Goal: Task Accomplishment & Management: Use online tool/utility

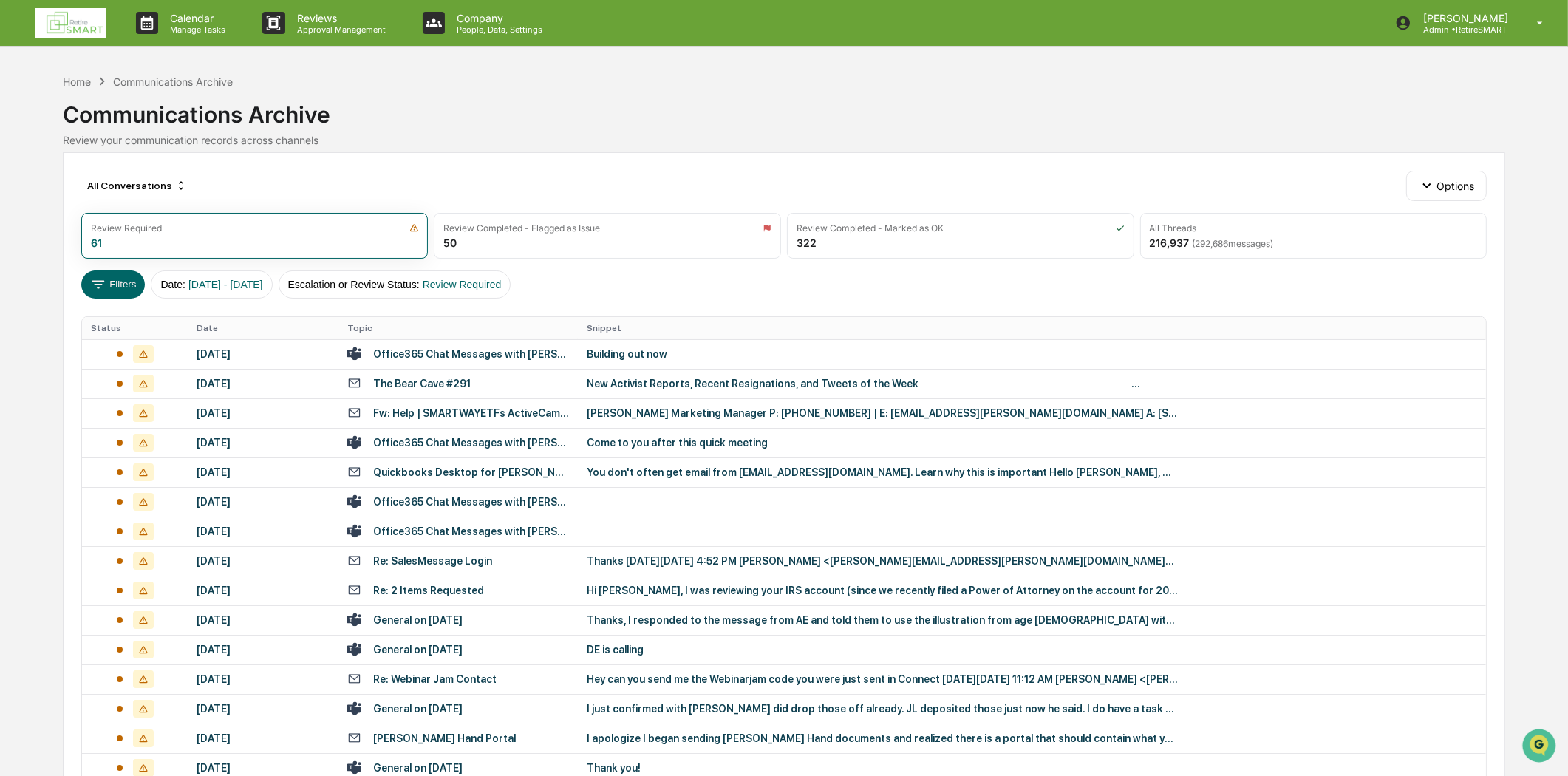
click at [62, 15] on img at bounding box center [71, 23] width 71 height 30
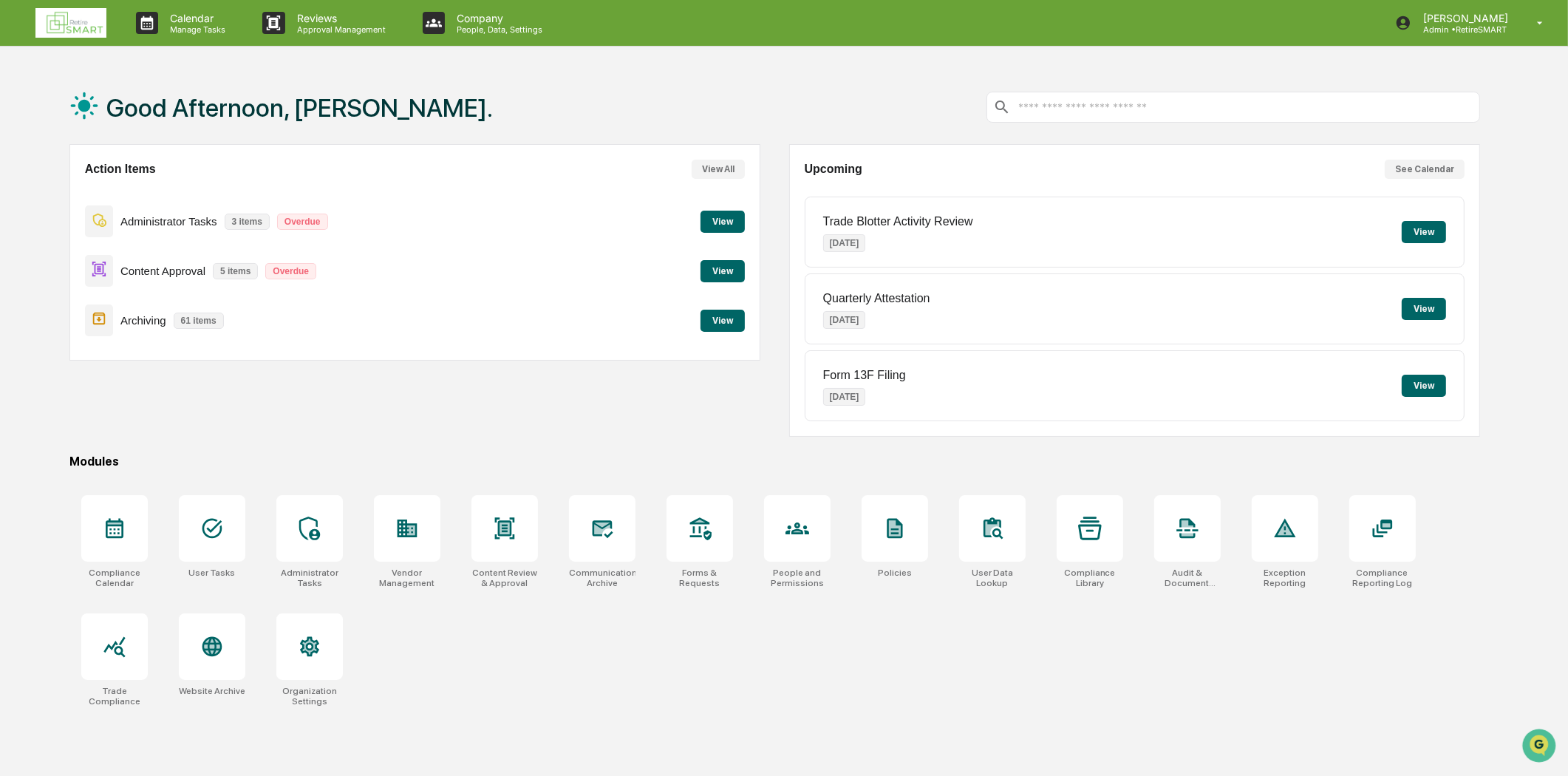
click at [725, 274] on button "View" at bounding box center [723, 271] width 44 height 22
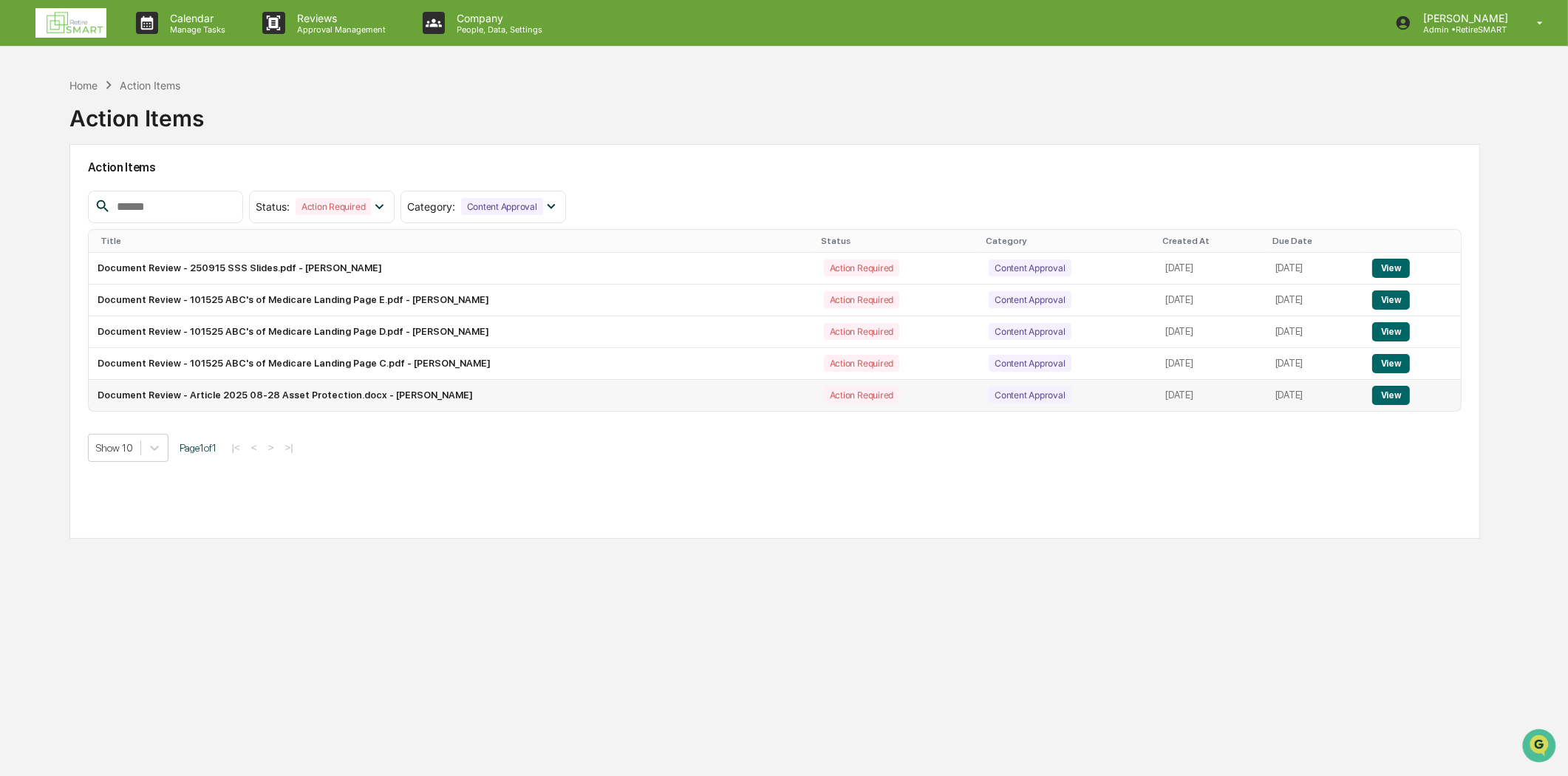
click at [436, 398] on td "Document Review - Article 2025 08-28 Asset Protection.docx - [PERSON_NAME]" at bounding box center [451, 395] width 726 height 31
click at [1405, 396] on button "View" at bounding box center [1390, 395] width 37 height 19
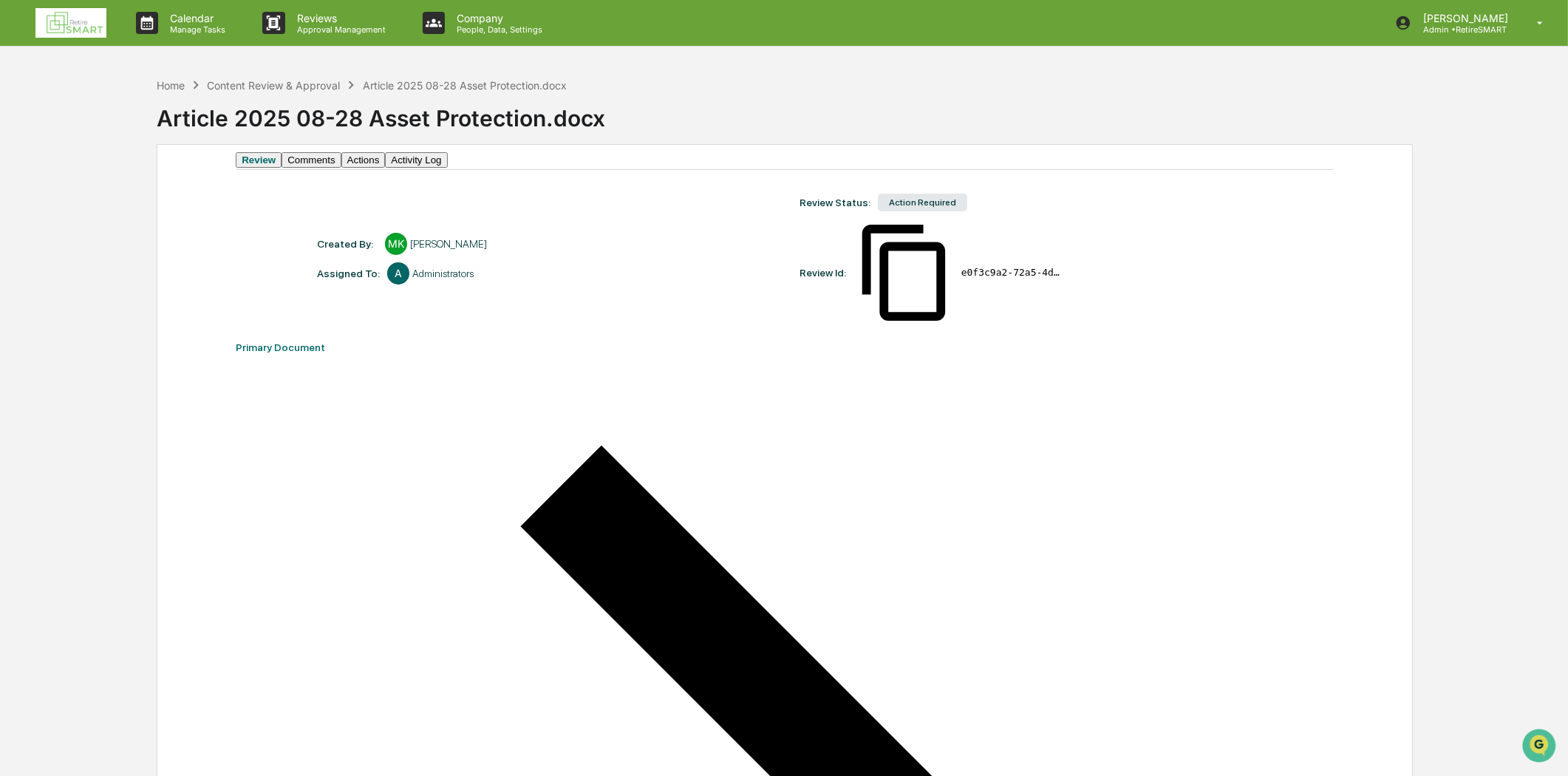
click at [341, 168] on button "Comments" at bounding box center [311, 160] width 59 height 15
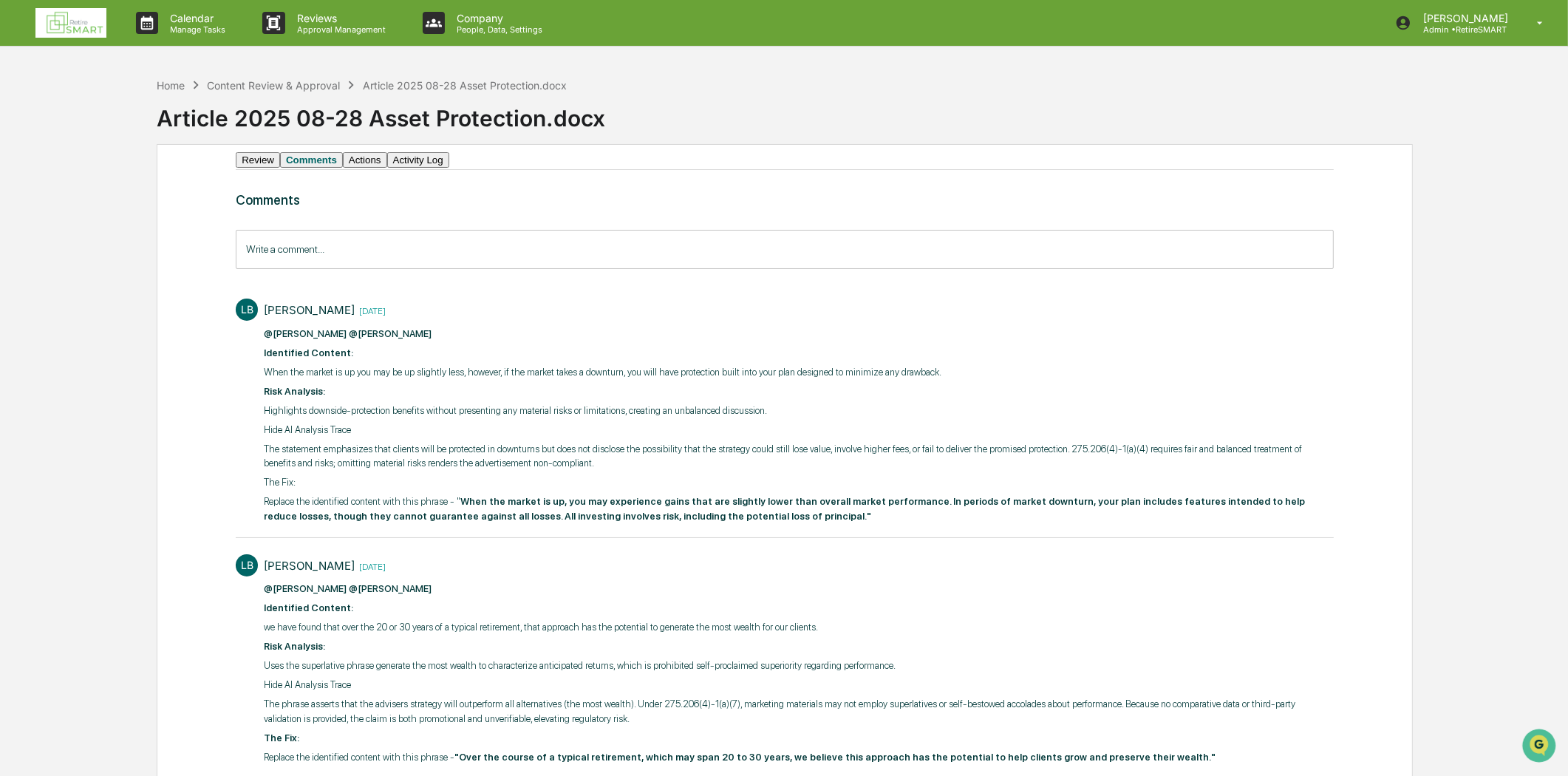
click at [276, 162] on button "Review" at bounding box center [258, 160] width 44 height 15
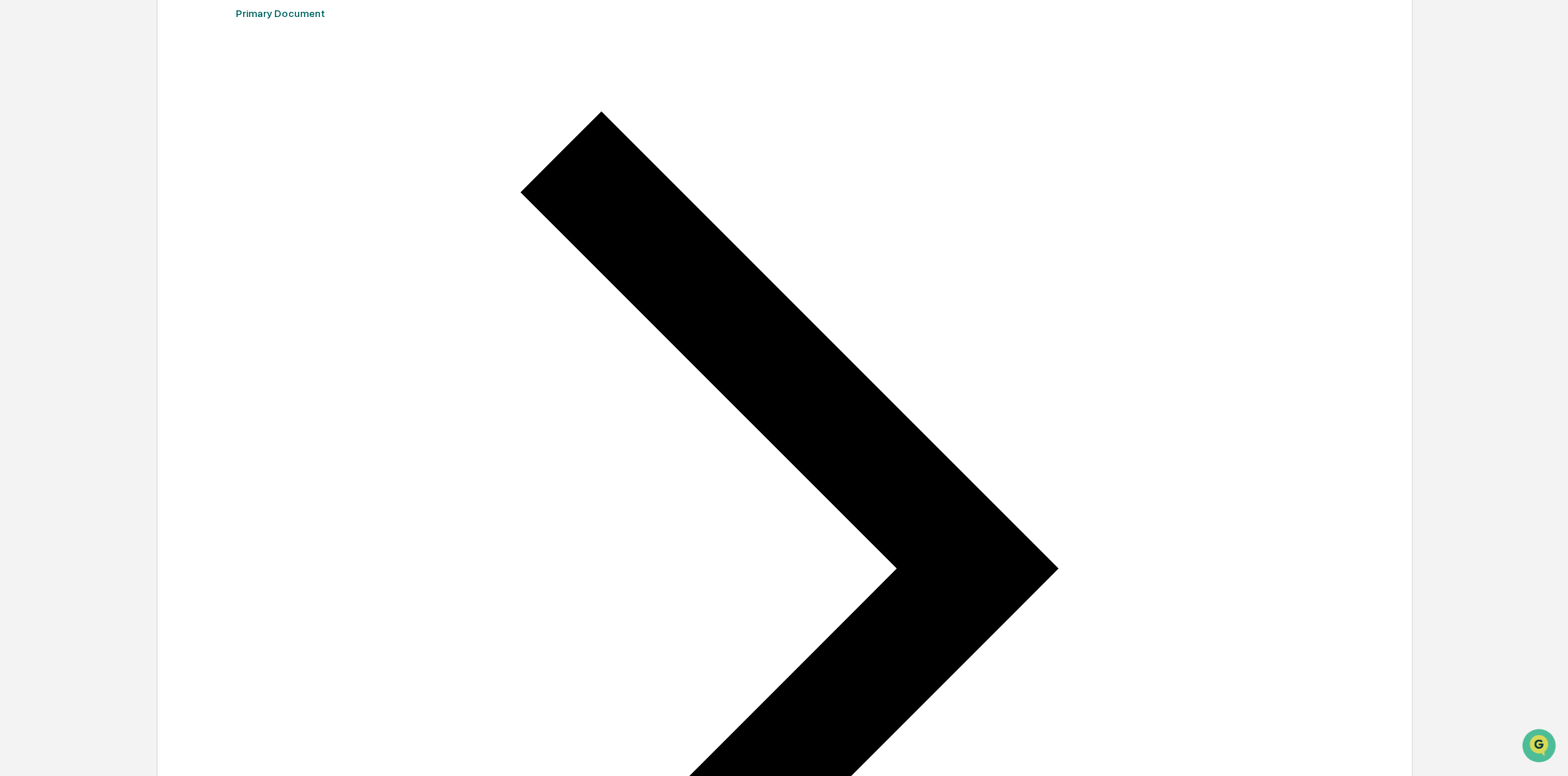
scroll to position [490, 0]
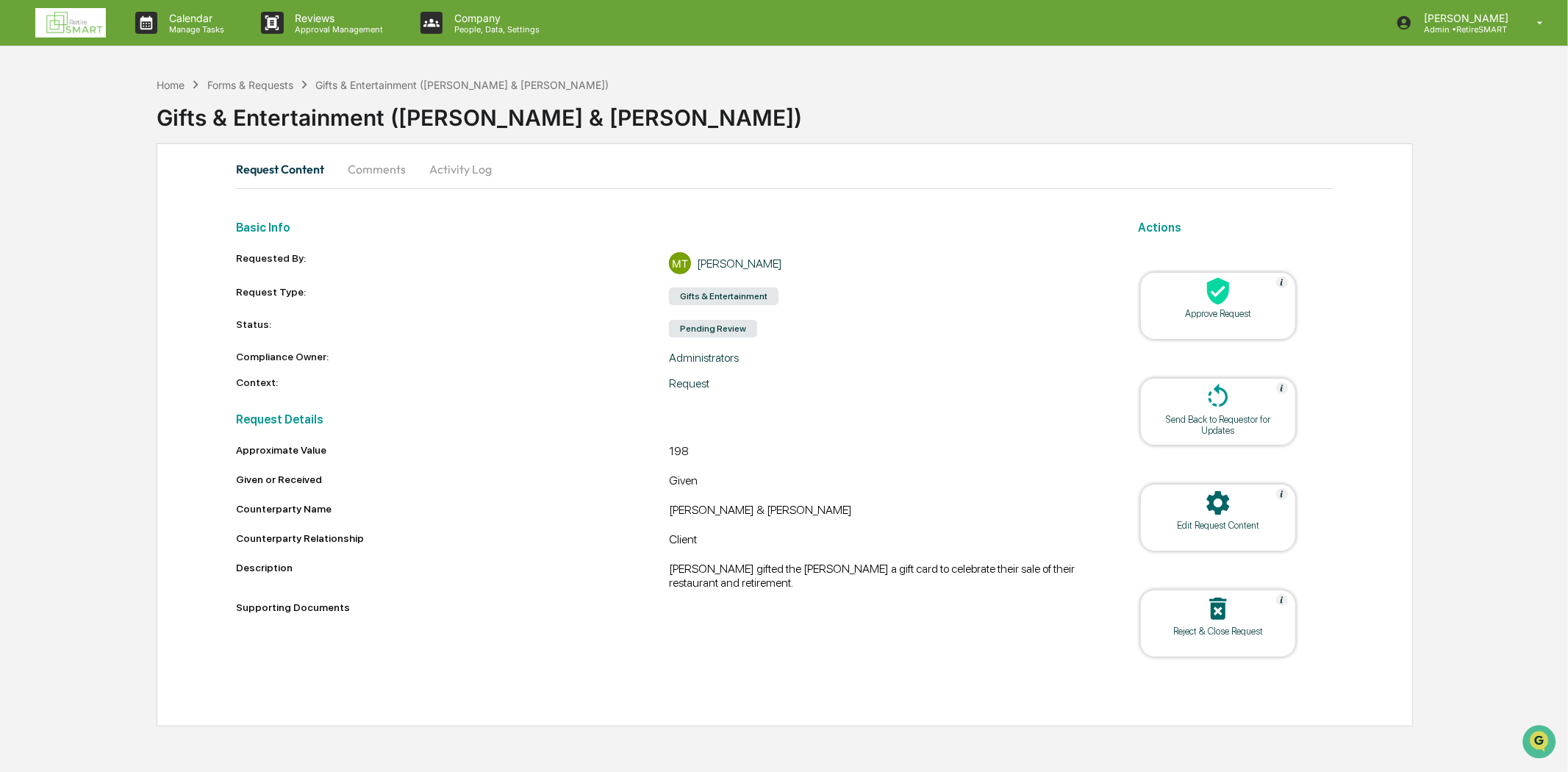
click at [1220, 291] on icon at bounding box center [1218, 290] width 30 height 30
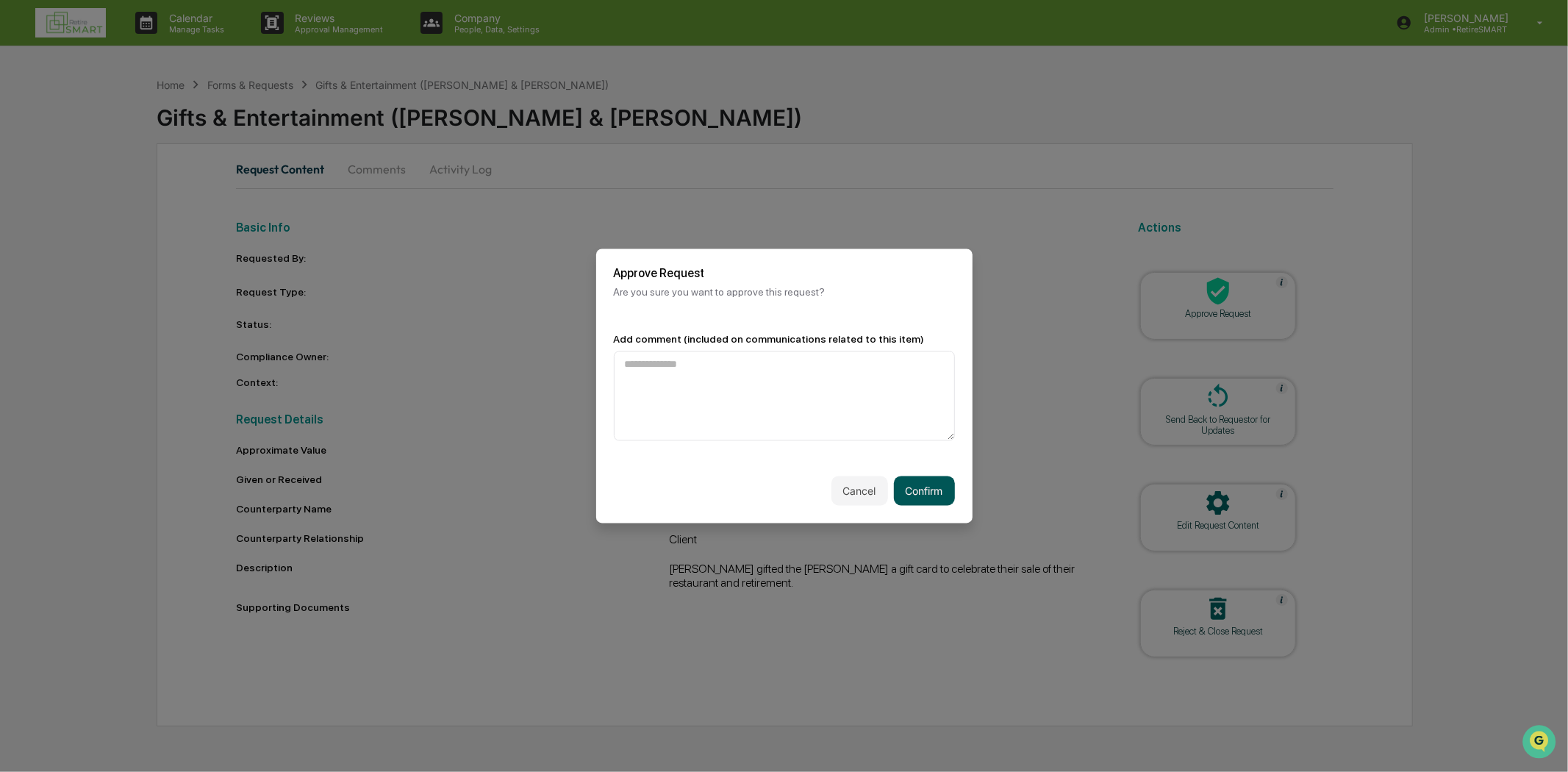
click at [935, 489] on button "Confirm" at bounding box center [924, 491] width 61 height 30
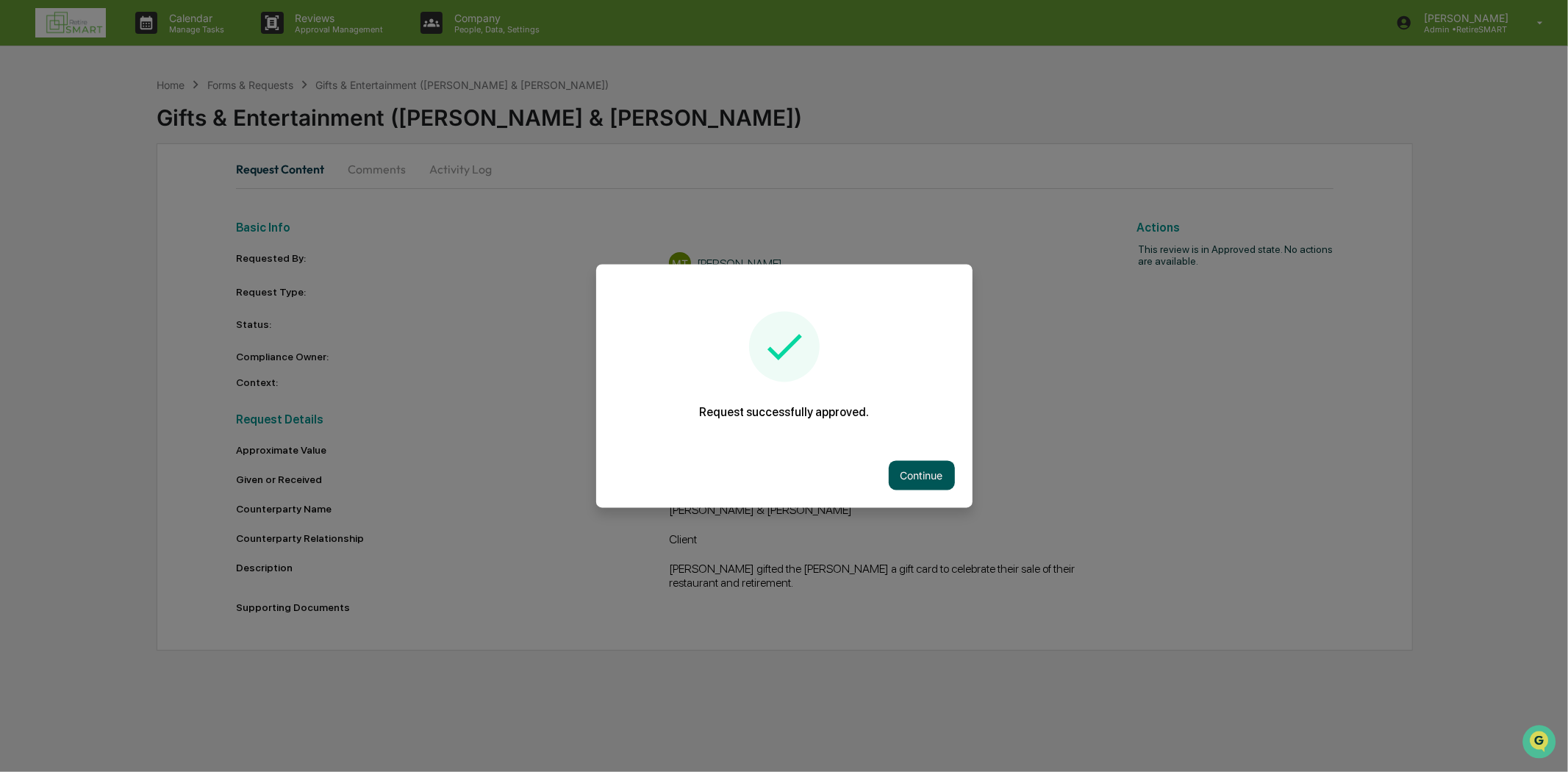
click at [932, 480] on button "Continue" at bounding box center [921, 475] width 66 height 30
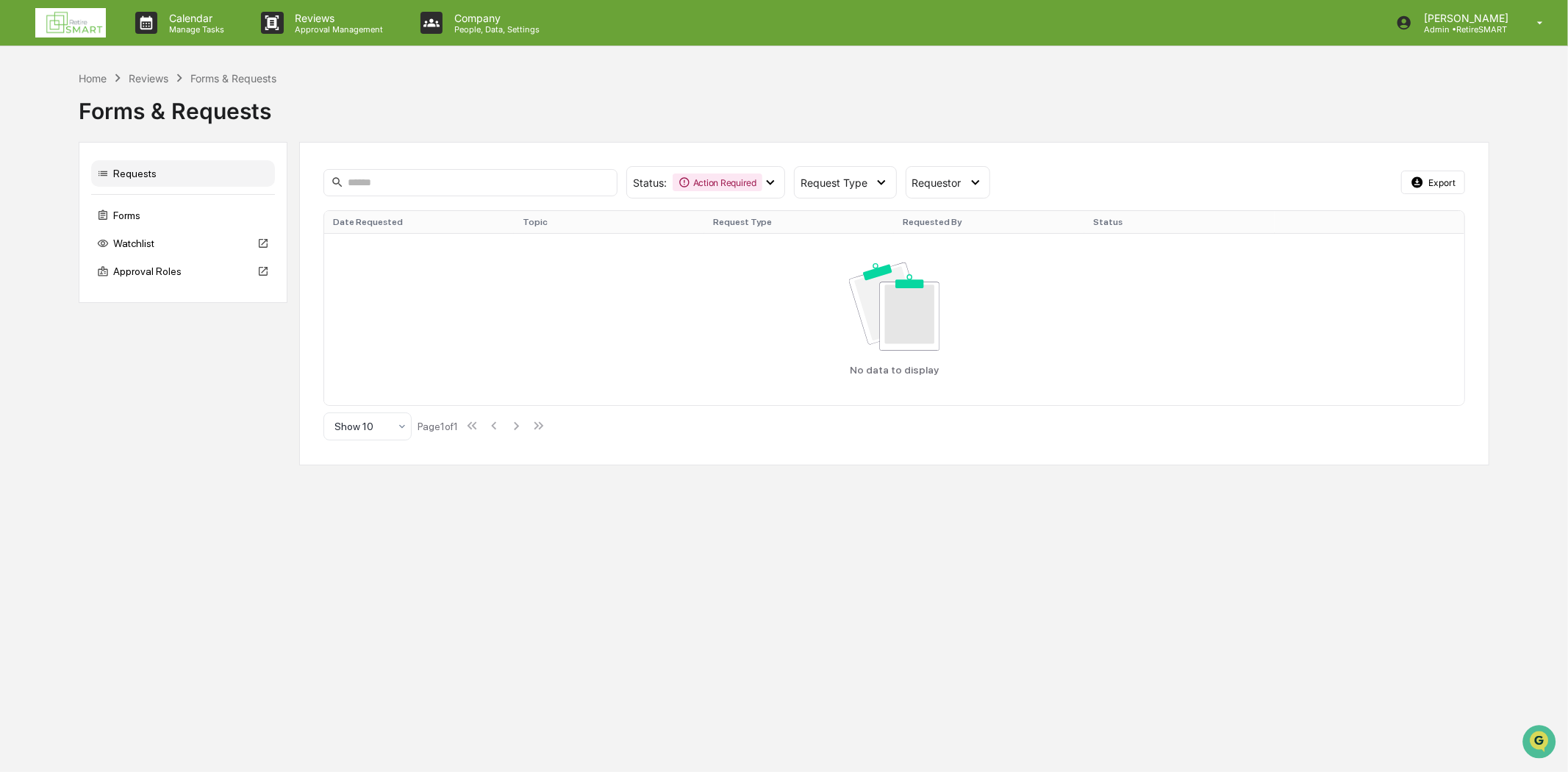
click at [78, 2] on link at bounding box center [80, 23] width 88 height 46
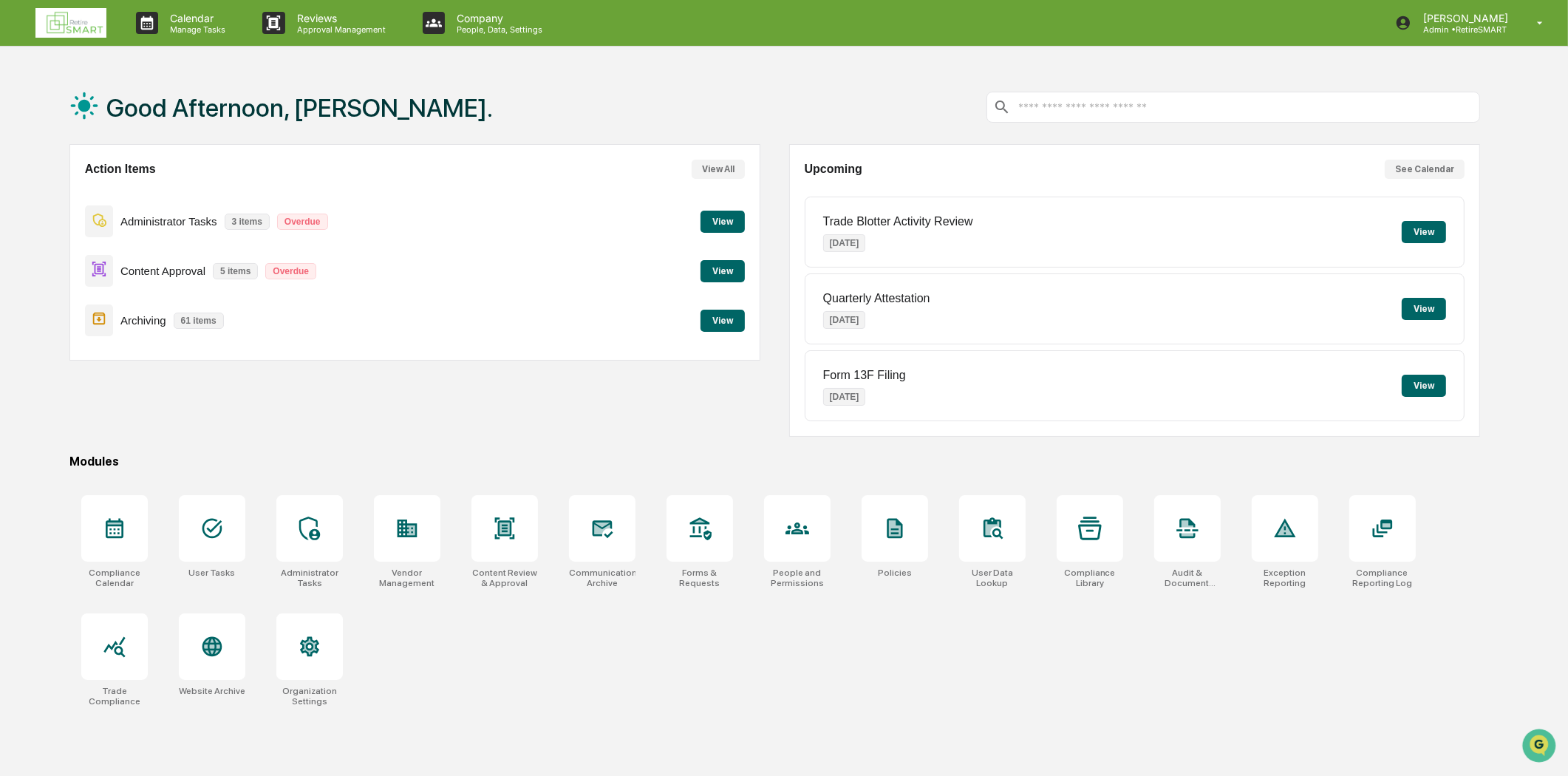
click at [724, 316] on button "View" at bounding box center [723, 320] width 44 height 22
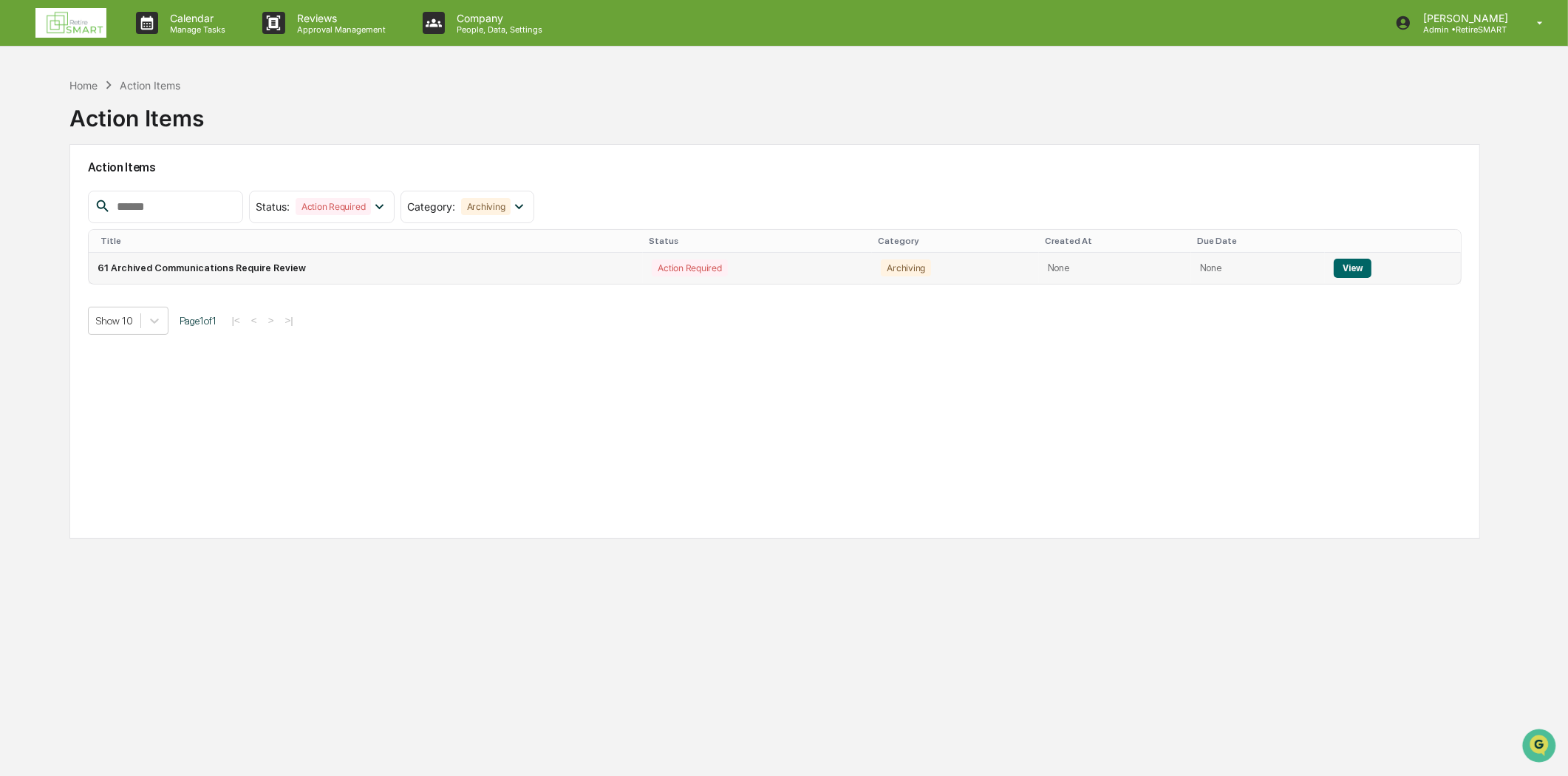
click at [1326, 268] on td "View" at bounding box center [1393, 268] width 136 height 31
click at [1351, 266] on button "View" at bounding box center [1352, 268] width 37 height 19
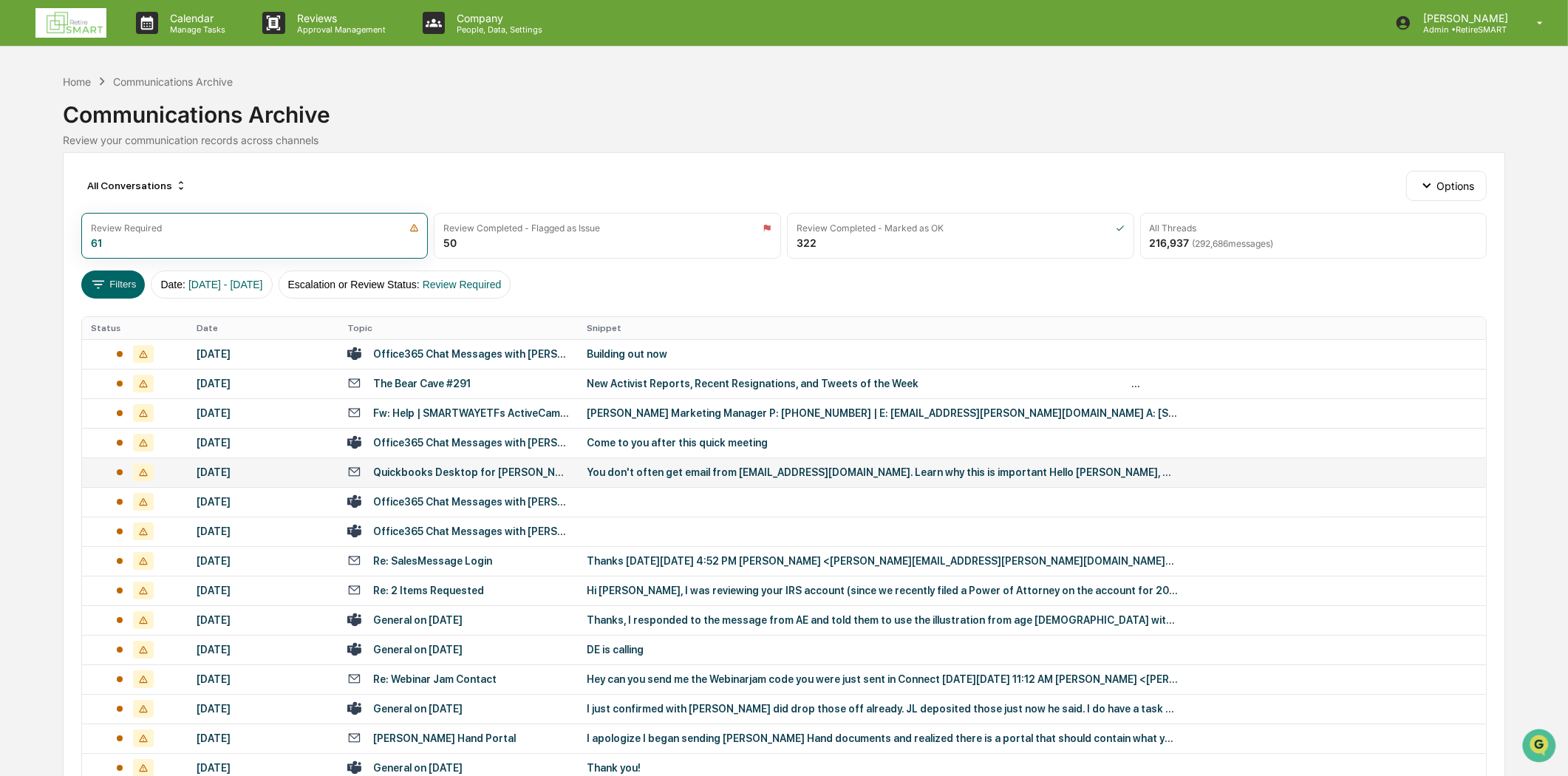
scroll to position [164, 0]
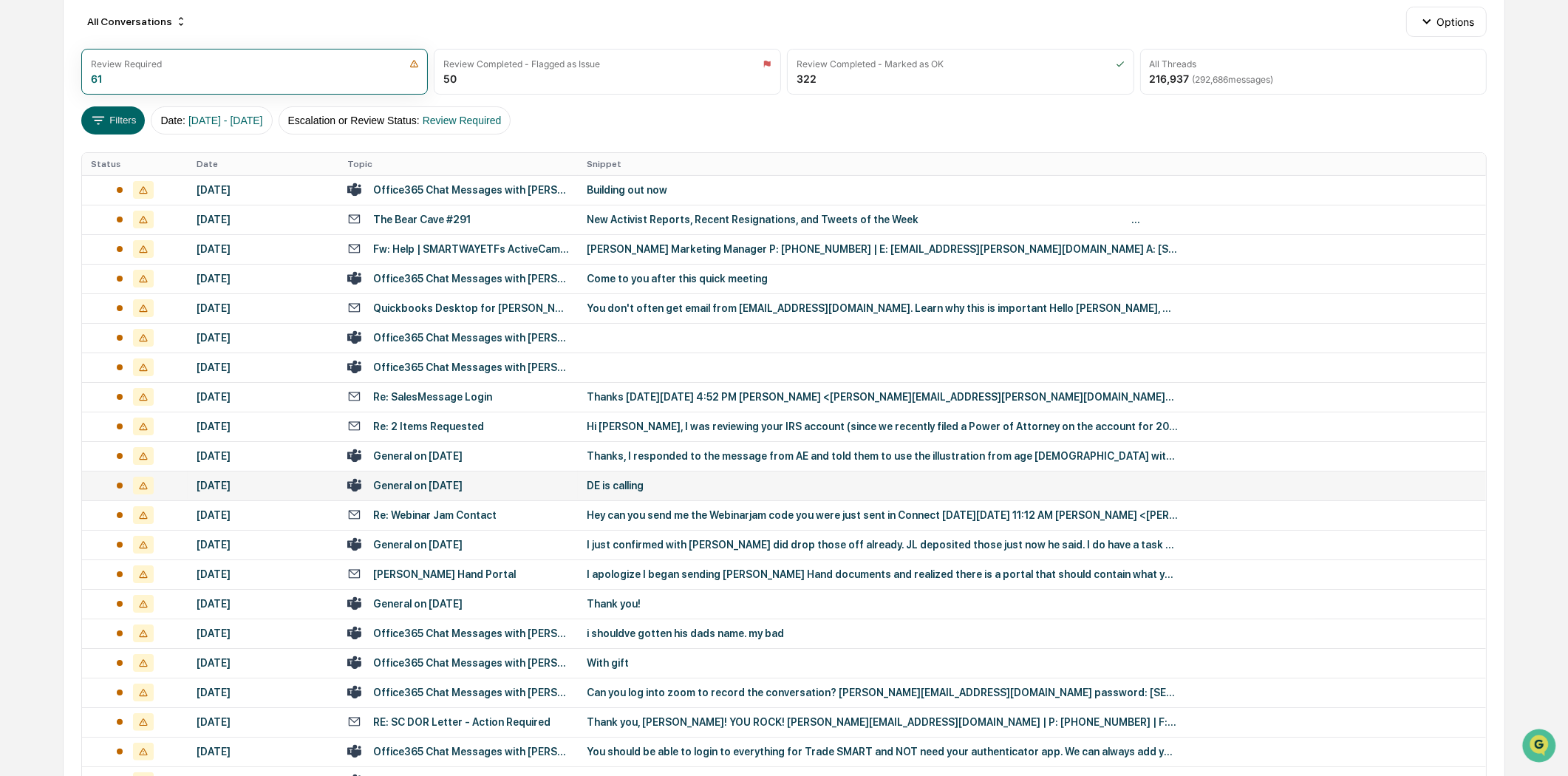
click at [417, 482] on div "General on [DATE]" at bounding box center [418, 486] width 89 height 12
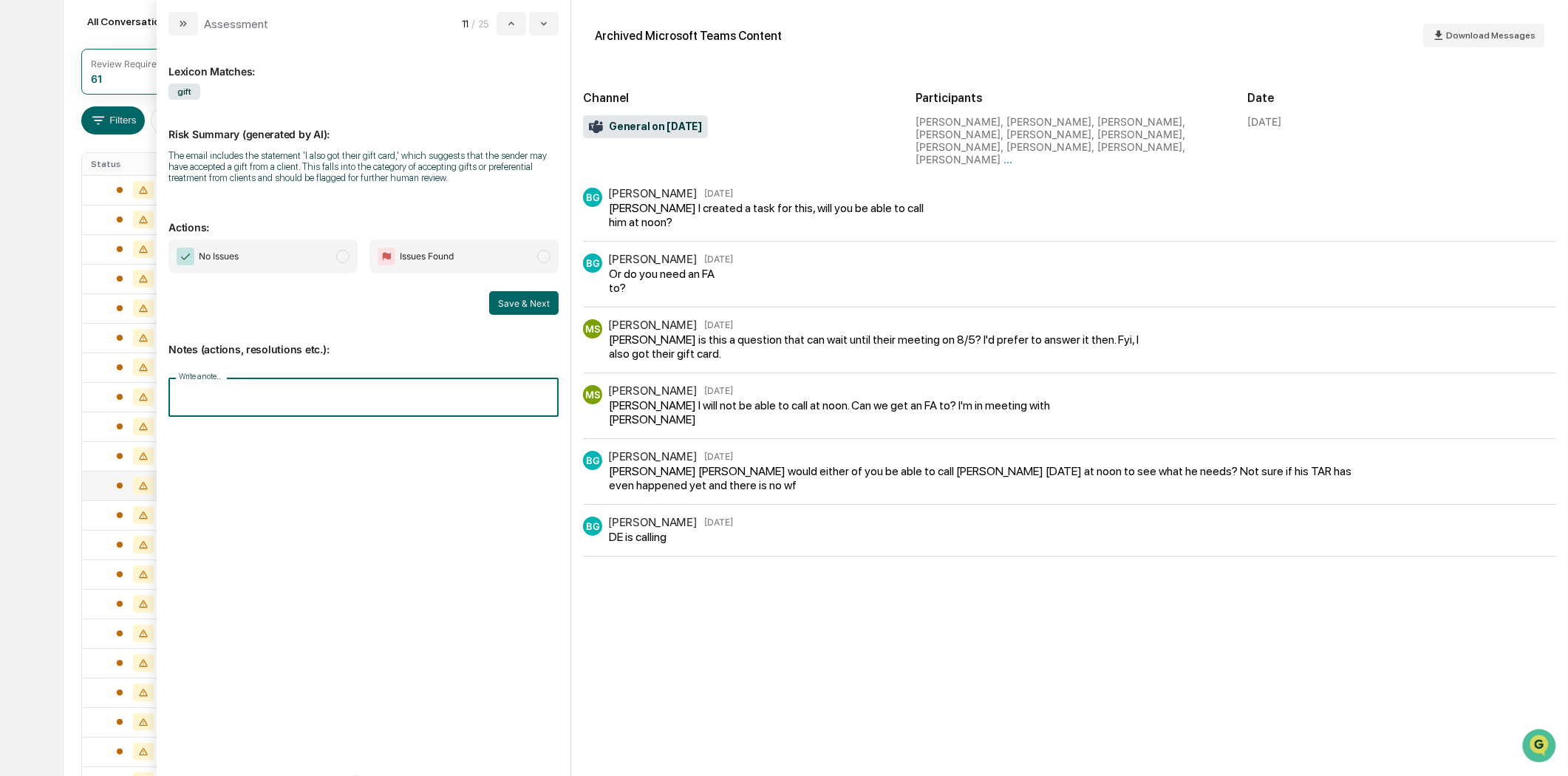
click at [255, 403] on input "Write a note..." at bounding box center [364, 396] width 390 height 39
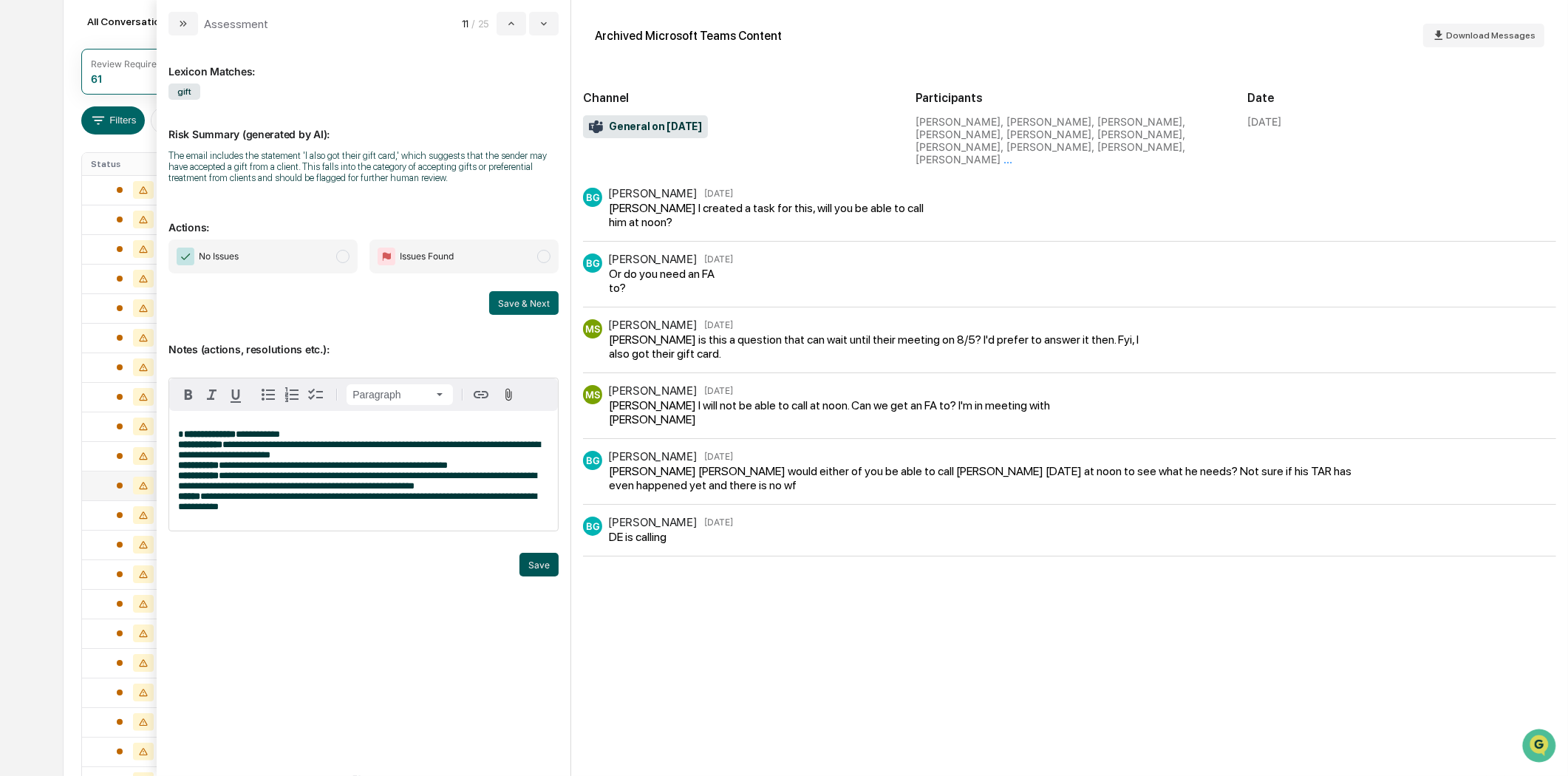
click at [544, 574] on button "Save" at bounding box center [538, 564] width 39 height 24
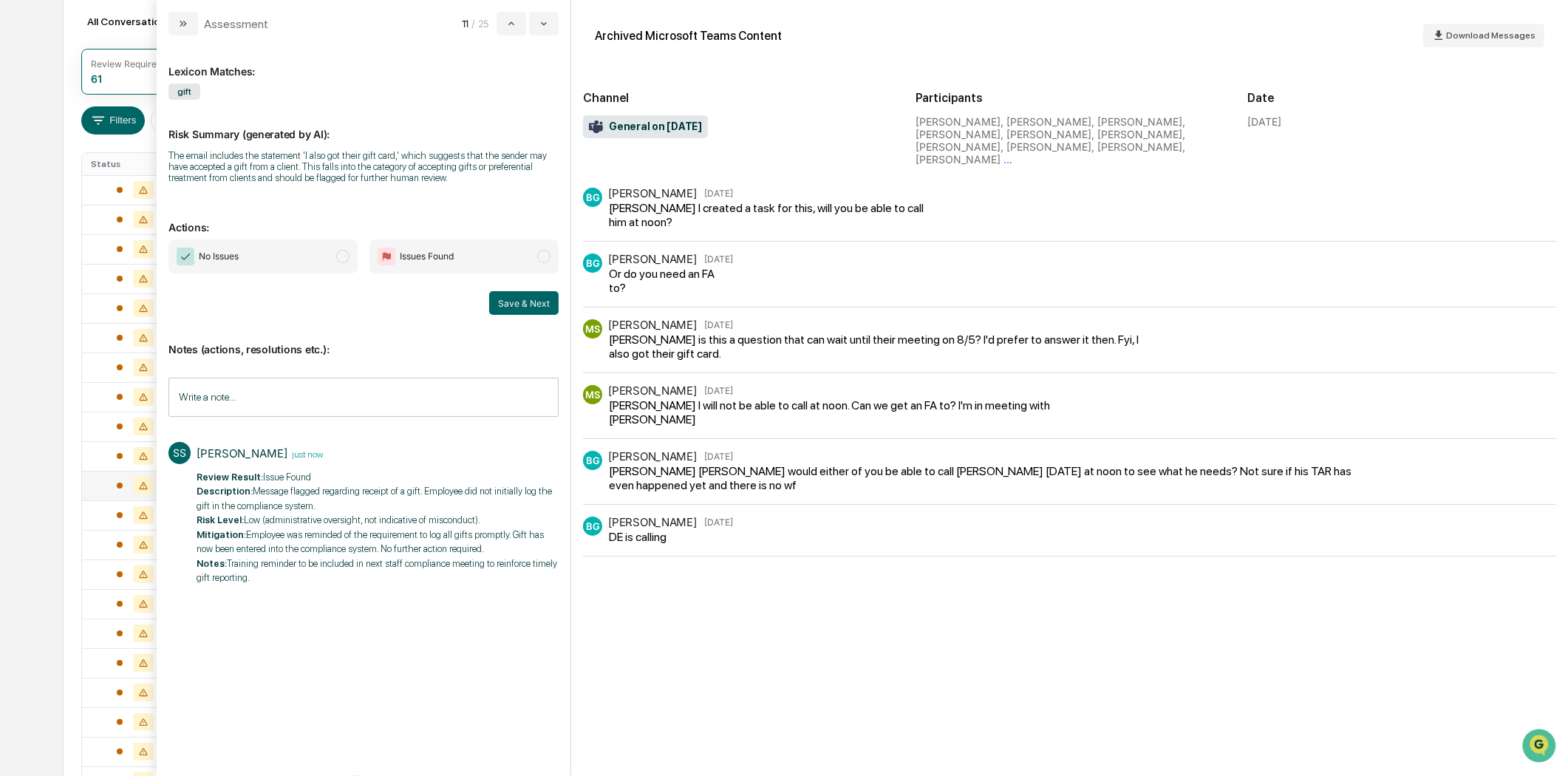
click at [544, 255] on span "modal" at bounding box center [544, 256] width 13 height 13
click at [518, 304] on button "Save & Next" at bounding box center [524, 303] width 69 height 24
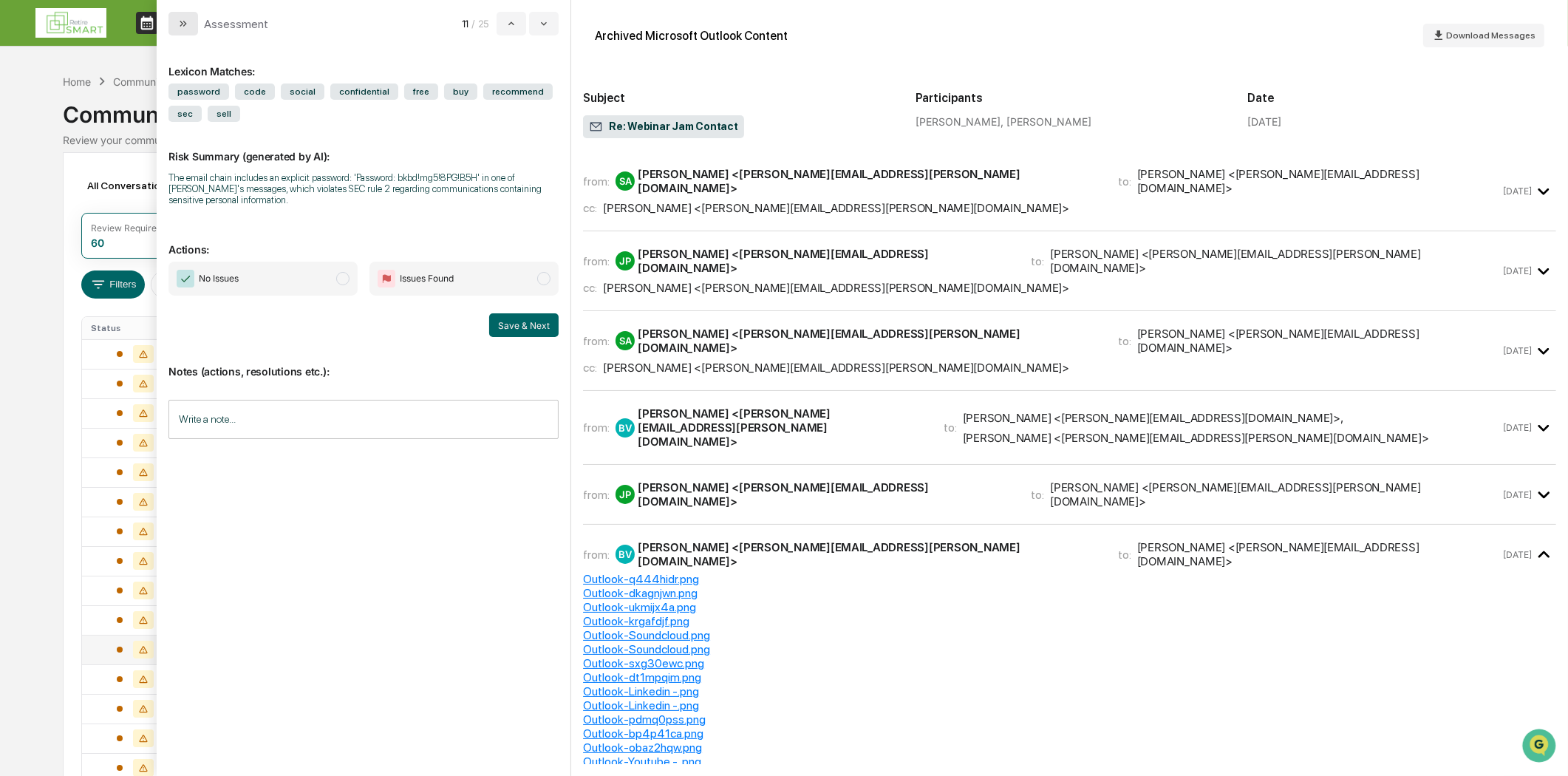
click at [192, 19] on button "modal" at bounding box center [183, 24] width 30 height 24
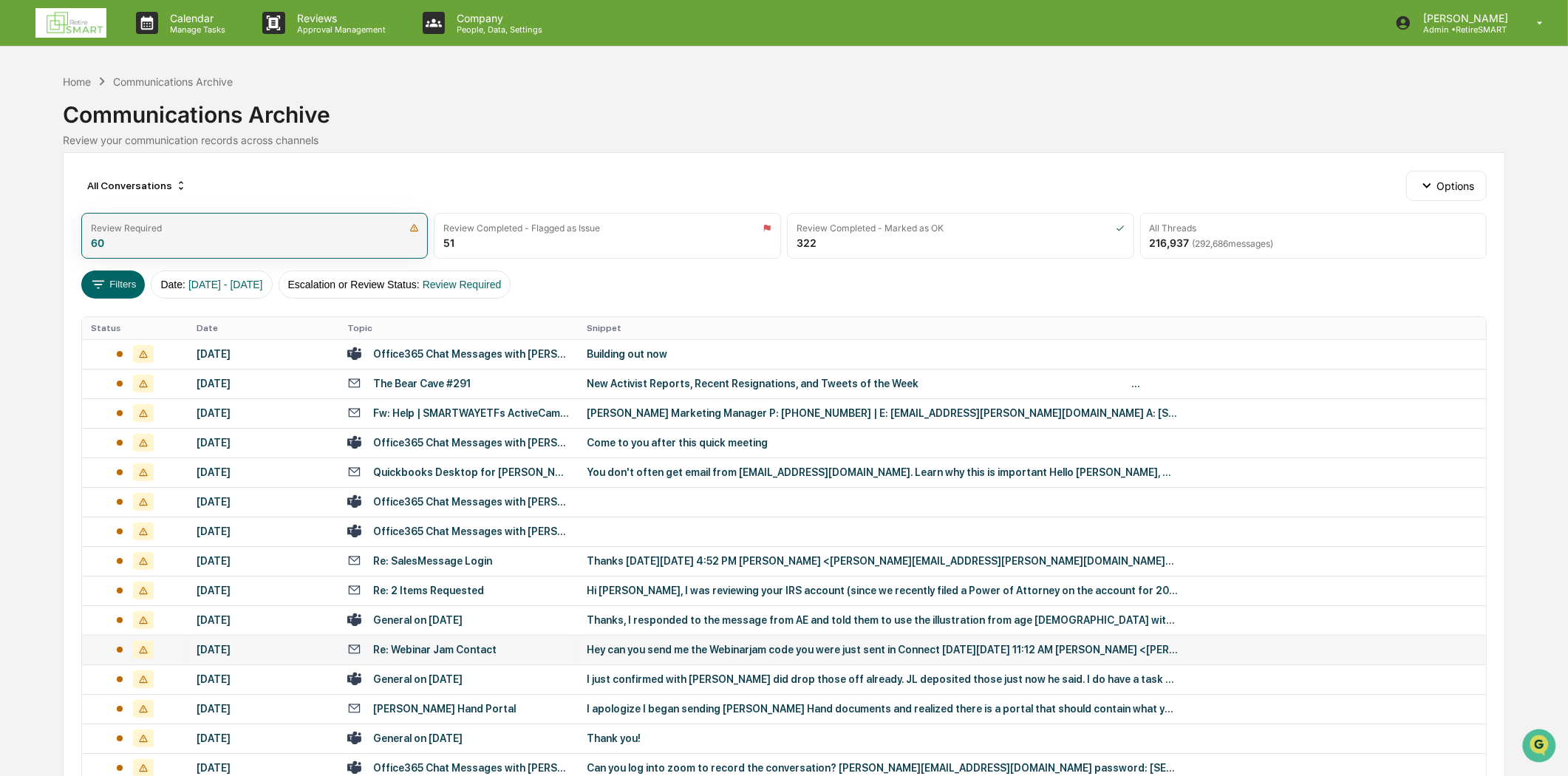
click at [301, 232] on div "Review Required" at bounding box center [255, 228] width 328 height 11
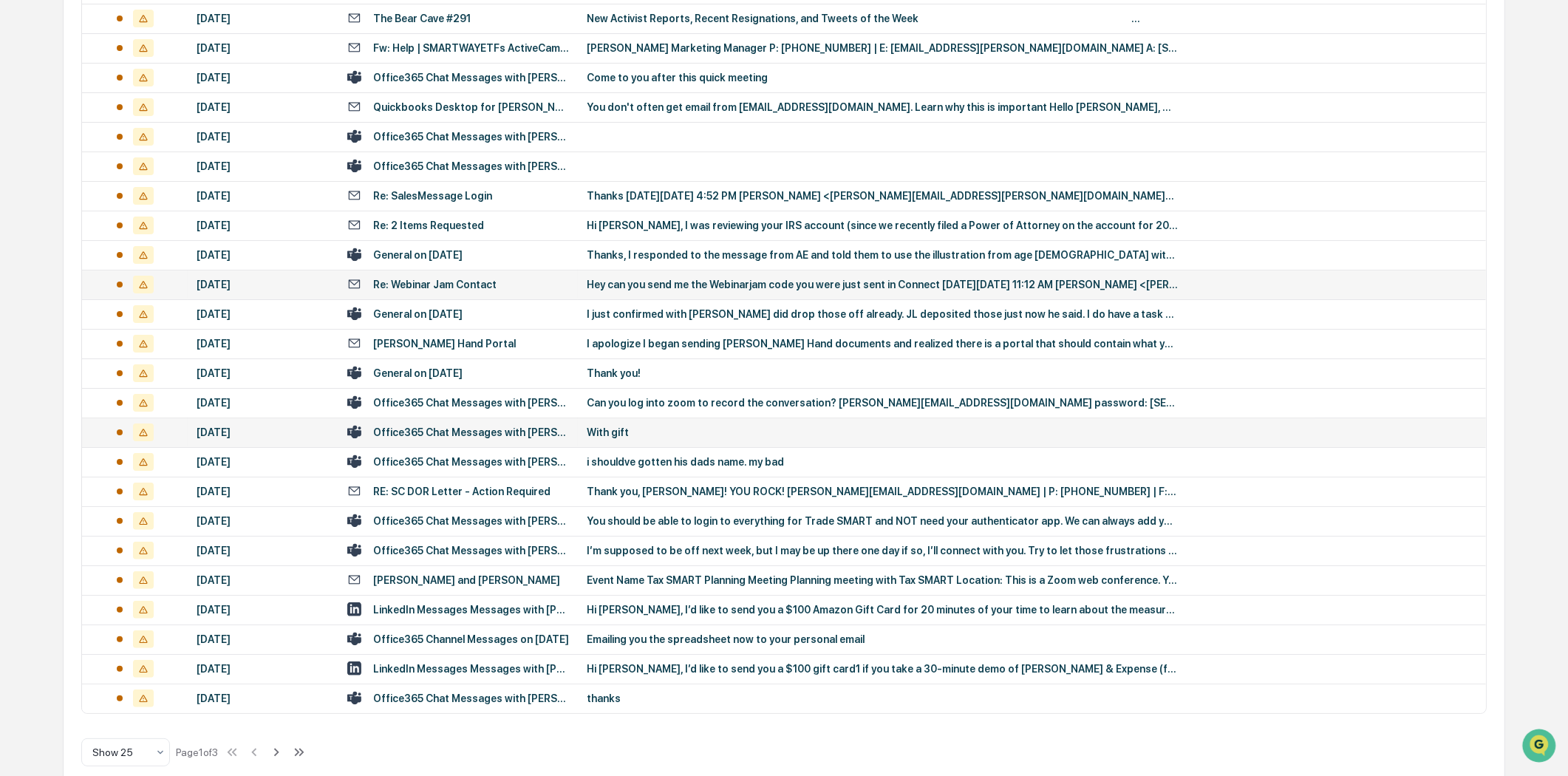
scroll to position [386, 0]
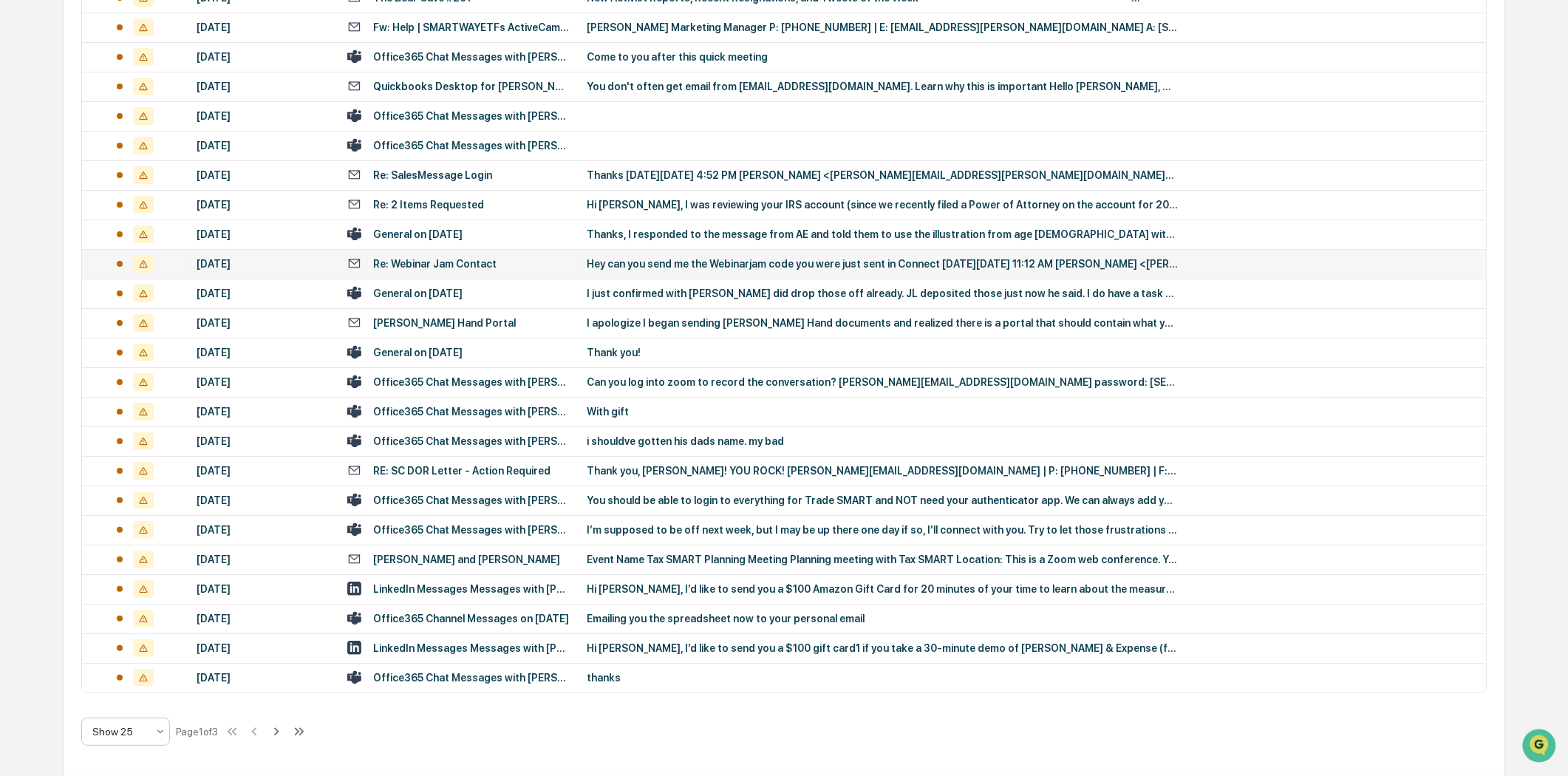
click at [159, 736] on div at bounding box center [161, 731] width 12 height 27
click at [134, 659] on div "Show 50" at bounding box center [126, 662] width 87 height 30
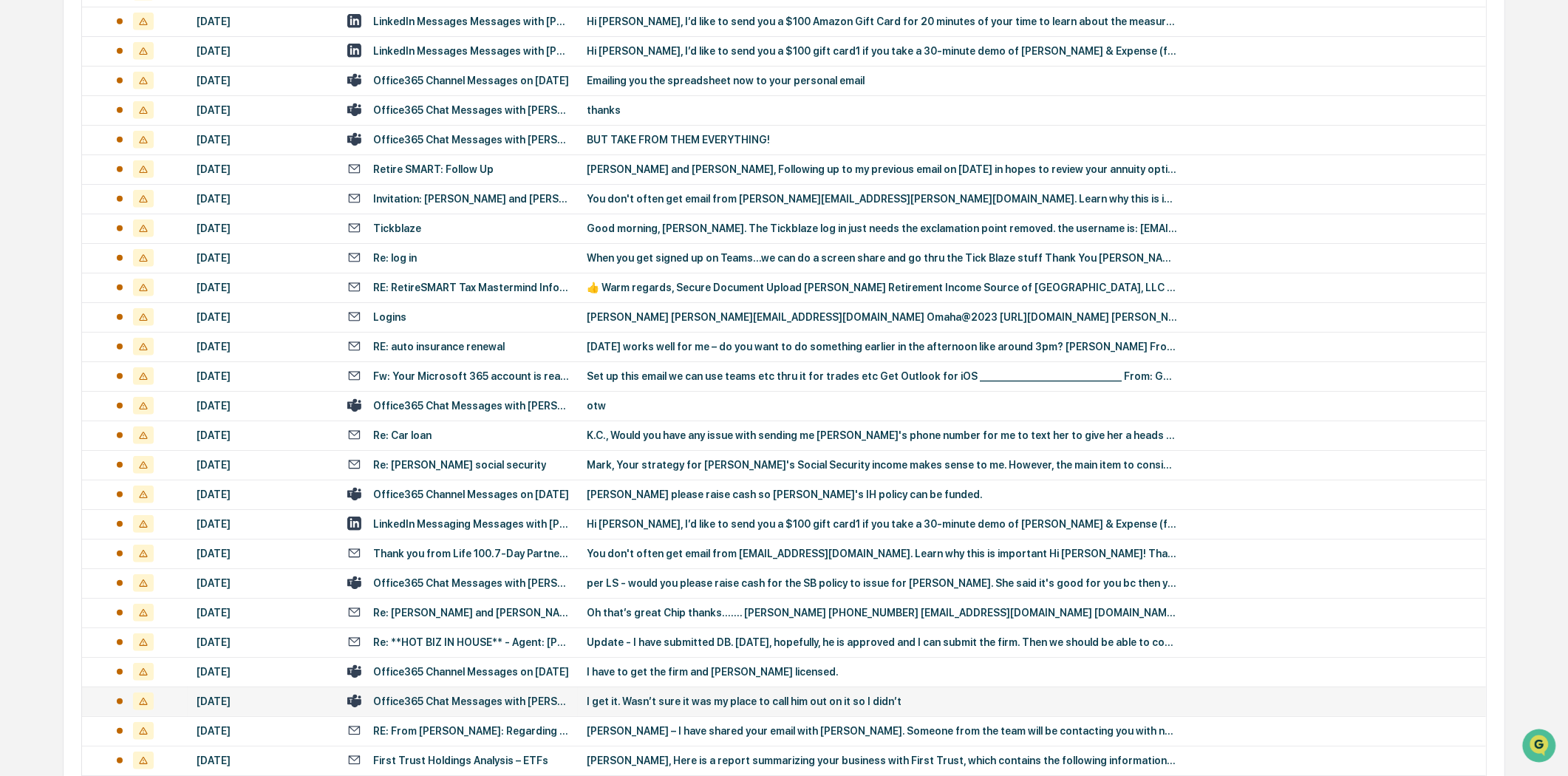
scroll to position [1124, 0]
